Goal: Find specific page/section: Find specific page/section

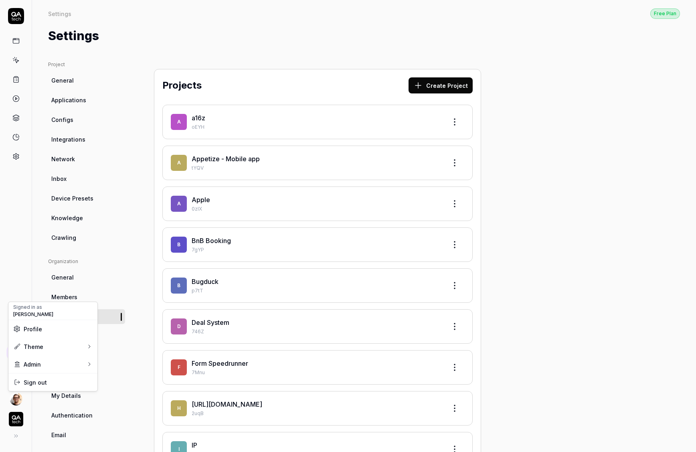
click at [22, 401] on html "Settings Free Plan Settings Free Plan Settings Project General Applications Con…" at bounding box center [348, 226] width 696 height 452
click at [164, 395] on link "Organizations" at bounding box center [140, 396] width 70 height 18
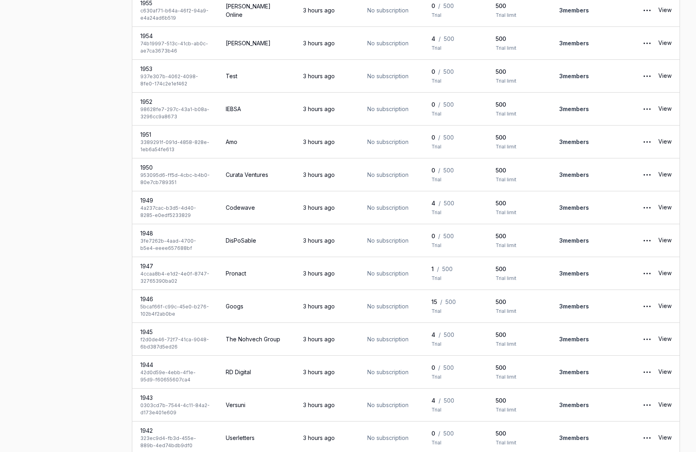
scroll to position [1341, 0]
